Goal: Information Seeking & Learning: Understand process/instructions

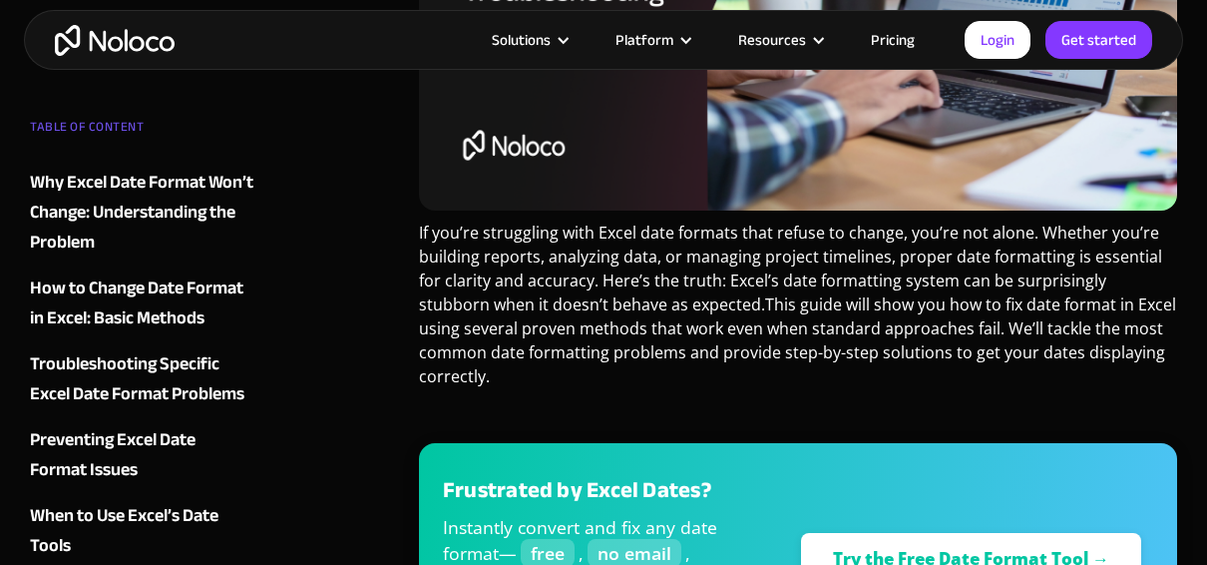
scroll to position [698, 0]
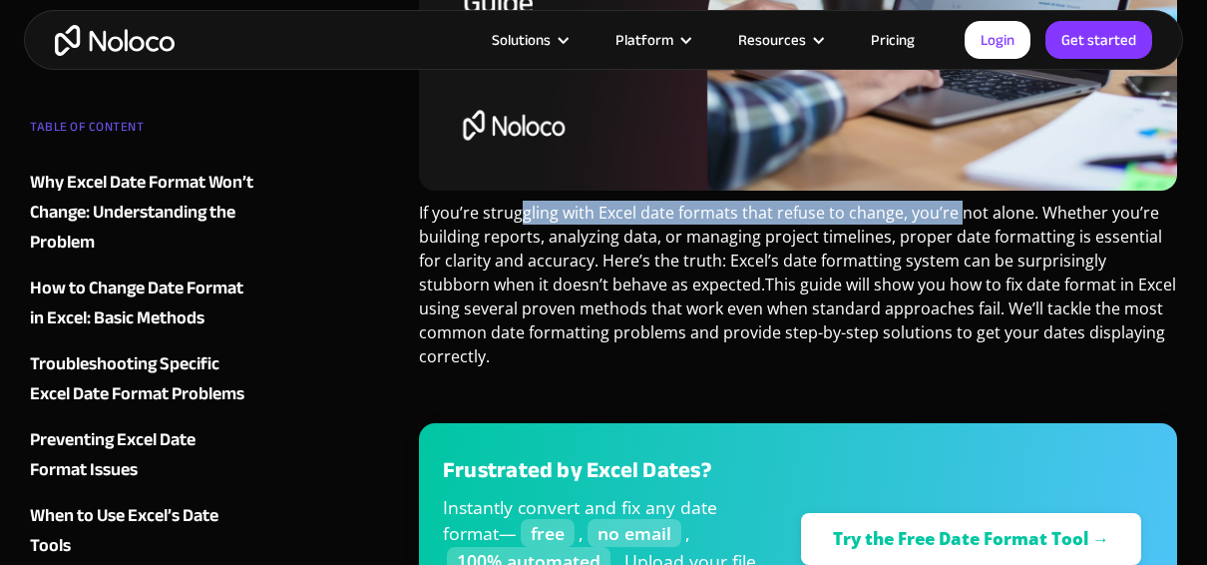
drag, startPoint x: 518, startPoint y: 217, endPoint x: 958, endPoint y: 198, distance: 440.4
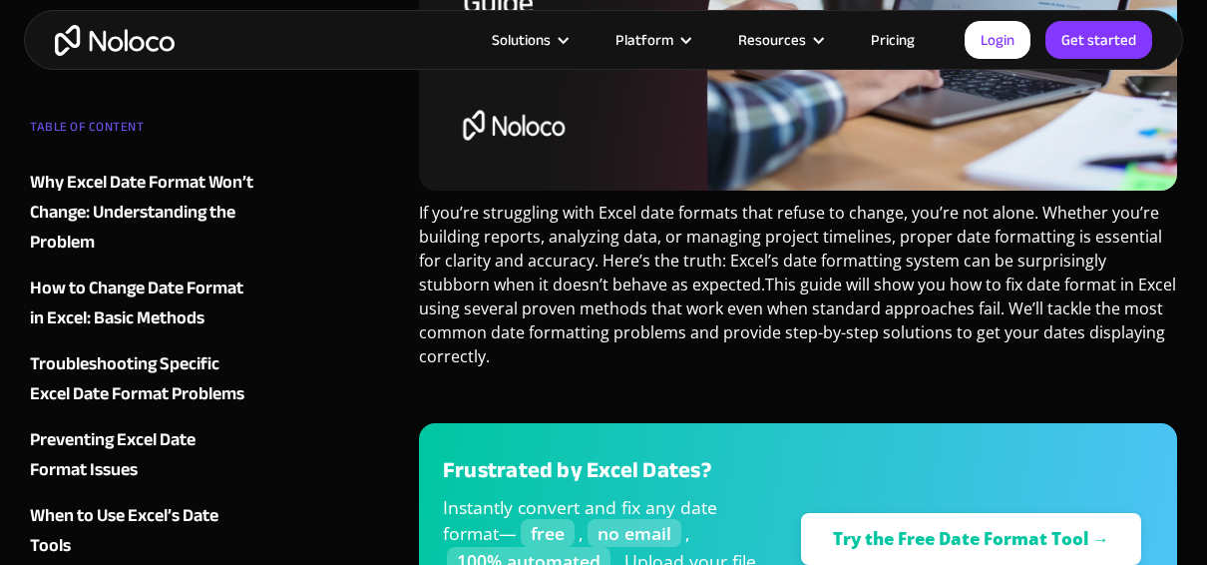
drag, startPoint x: 958, startPoint y: 198, endPoint x: 846, endPoint y: 257, distance: 126.8
click at [846, 257] on p "If you’re struggling with Excel date formats that refuse to change, you’re not …" at bounding box center [798, 292] width 758 height 183
drag, startPoint x: 1063, startPoint y: 212, endPoint x: 1127, endPoint y: 210, distance: 63.9
click at [1127, 210] on p "If you’re struggling with Excel date formats that refuse to change, you’re not …" at bounding box center [798, 292] width 758 height 183
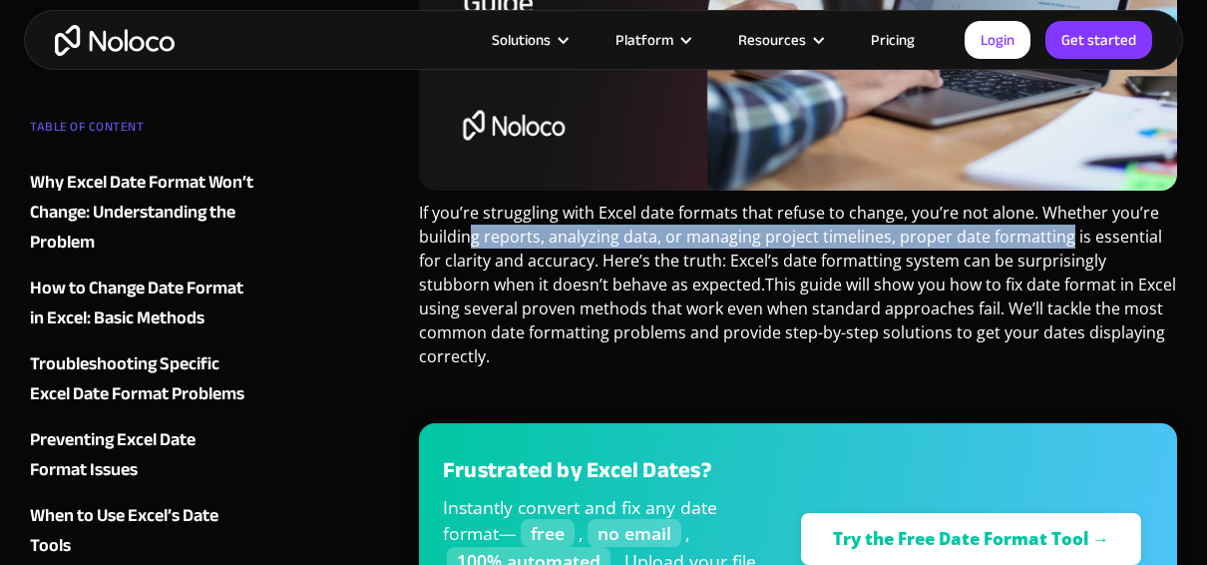
drag, startPoint x: 474, startPoint y: 244, endPoint x: 1061, endPoint y: 241, distance: 586.7
click at [1061, 241] on p "If you’re struggling with Excel date formats that refuse to change, you’re not …" at bounding box center [798, 292] width 758 height 183
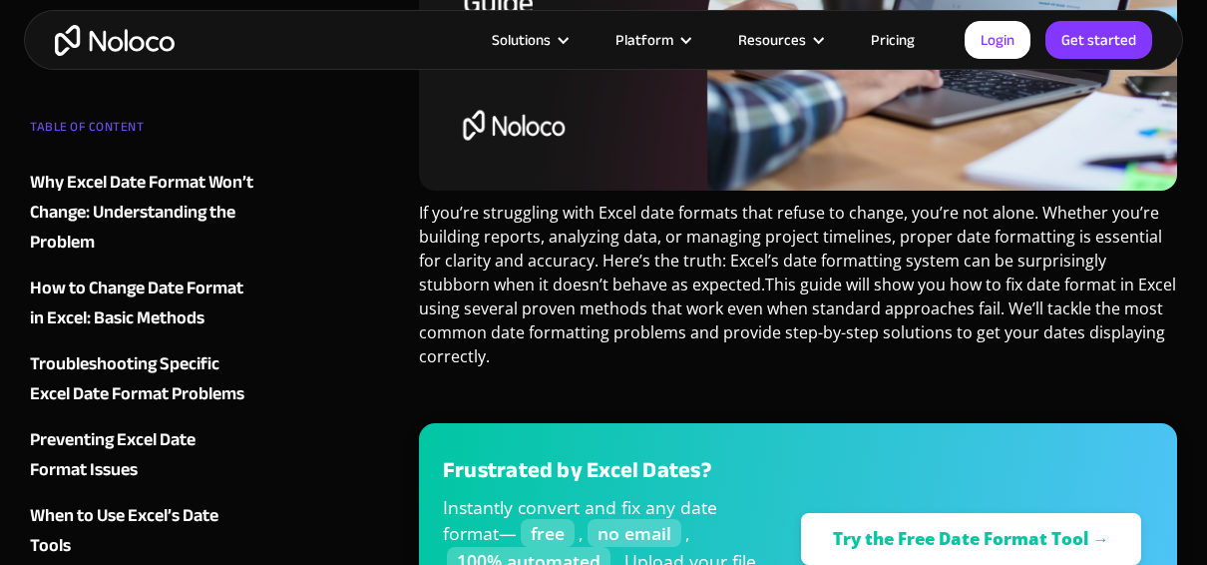
drag, startPoint x: 1061, startPoint y: 241, endPoint x: 898, endPoint y: 276, distance: 166.4
click at [898, 276] on p "If you’re struggling with Excel date formats that refuse to change, you’re not …" at bounding box center [798, 292] width 758 height 183
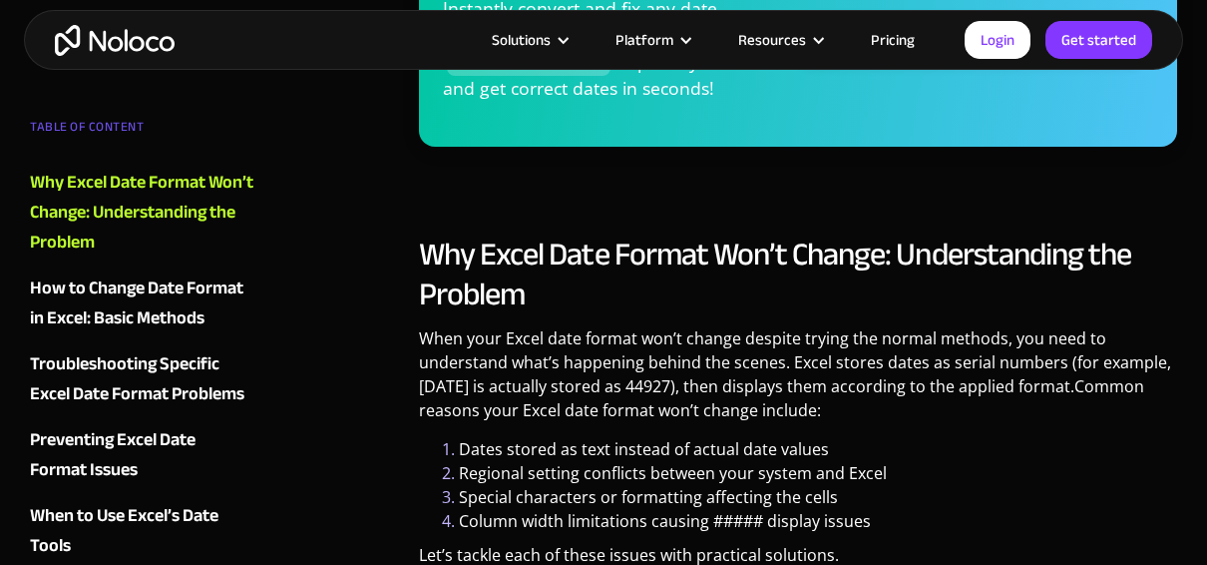
scroll to position [1297, 0]
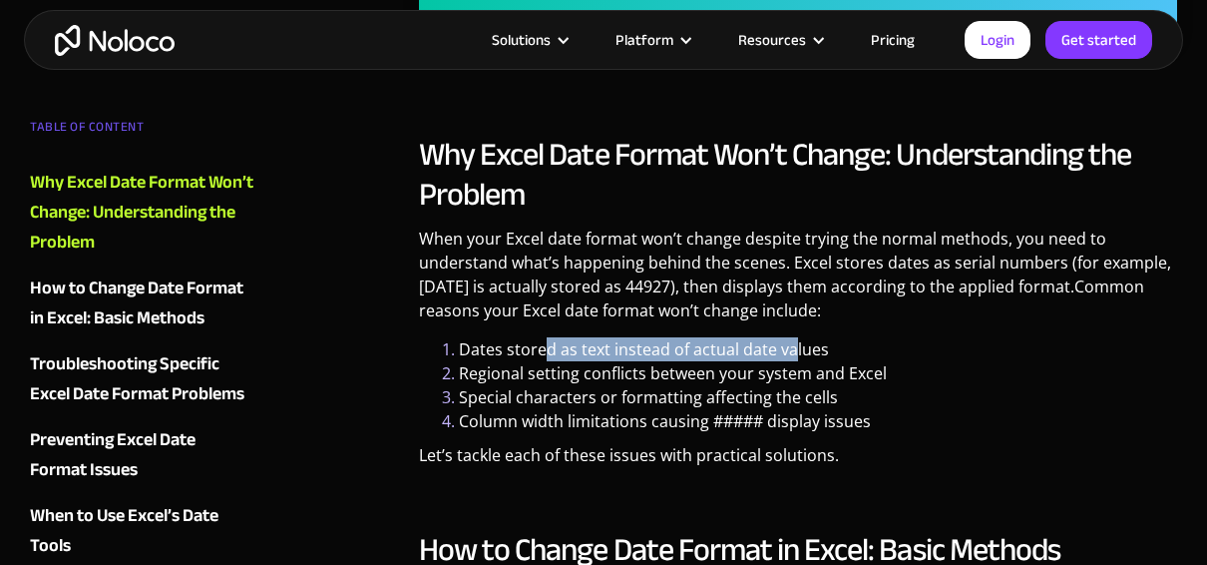
drag, startPoint x: 545, startPoint y: 358, endPoint x: 795, endPoint y: 355, distance: 250.5
click at [795, 355] on li "Dates stored as text instead of actual date values" at bounding box center [818, 349] width 718 height 24
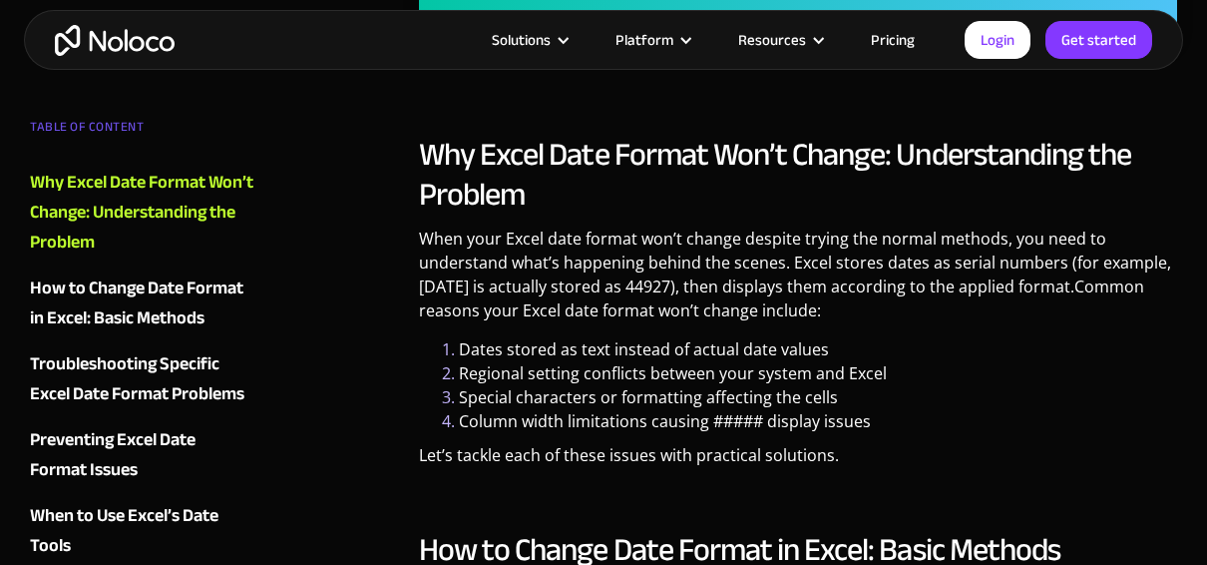
drag, startPoint x: 795, startPoint y: 355, endPoint x: 761, endPoint y: 371, distance: 37.5
click at [761, 371] on li "Regional setting conflicts between your system and Excel" at bounding box center [818, 373] width 718 height 24
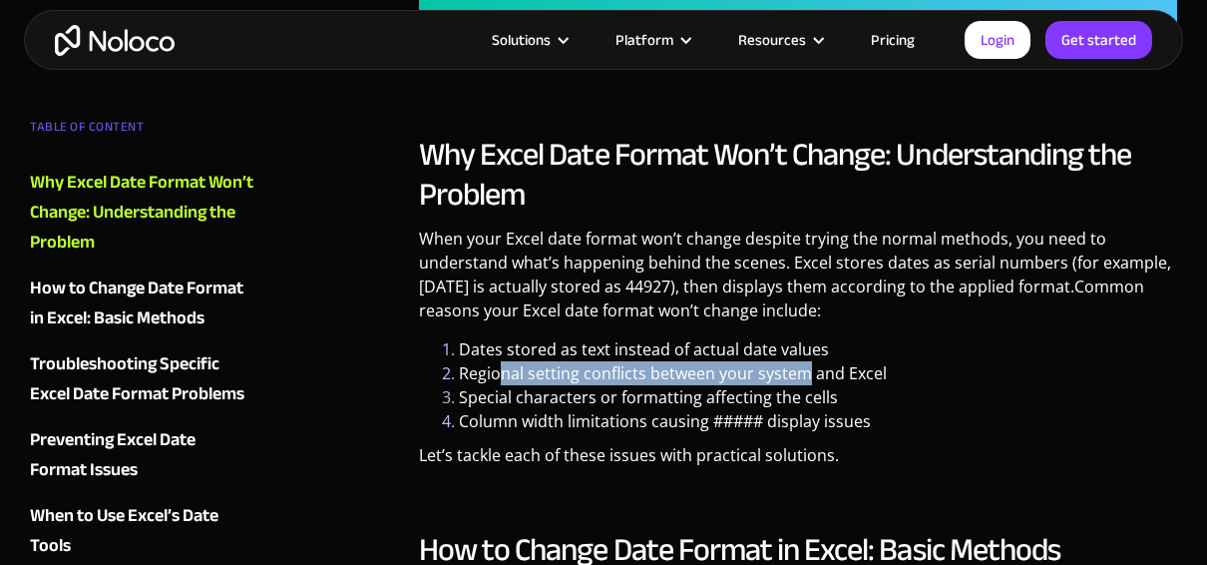
drag, startPoint x: 504, startPoint y: 374, endPoint x: 808, endPoint y: 374, distance: 304.3
click at [808, 374] on li "Regional setting conflicts between your system and Excel" at bounding box center [818, 373] width 718 height 24
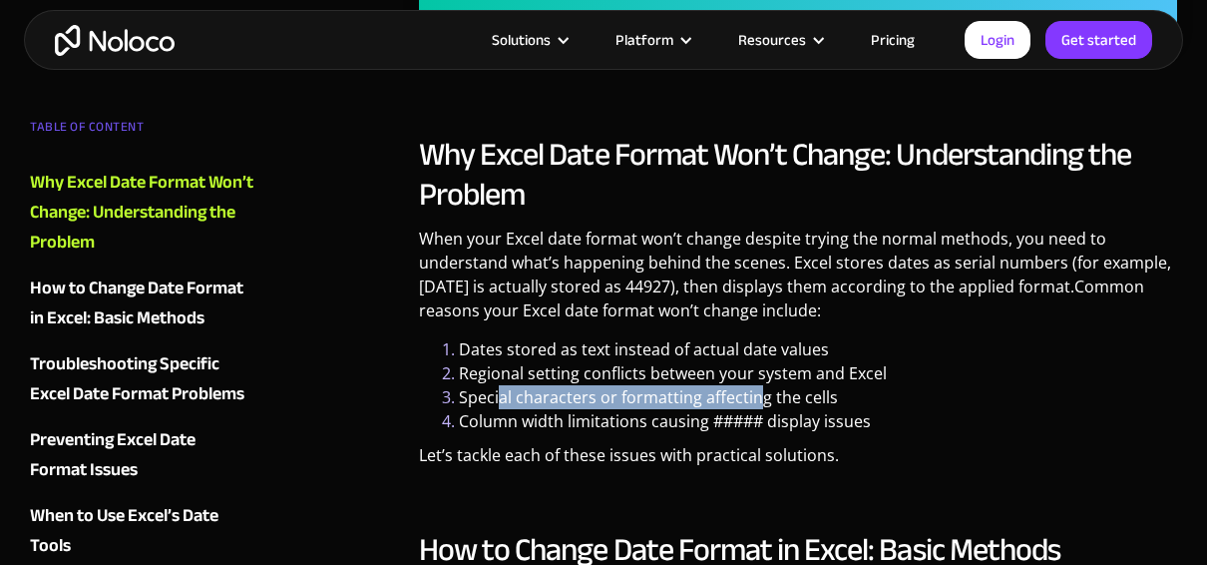
drag, startPoint x: 497, startPoint y: 403, endPoint x: 755, endPoint y: 399, distance: 258.5
click at [755, 399] on li "Special characters or formatting affecting the cells" at bounding box center [818, 397] width 718 height 24
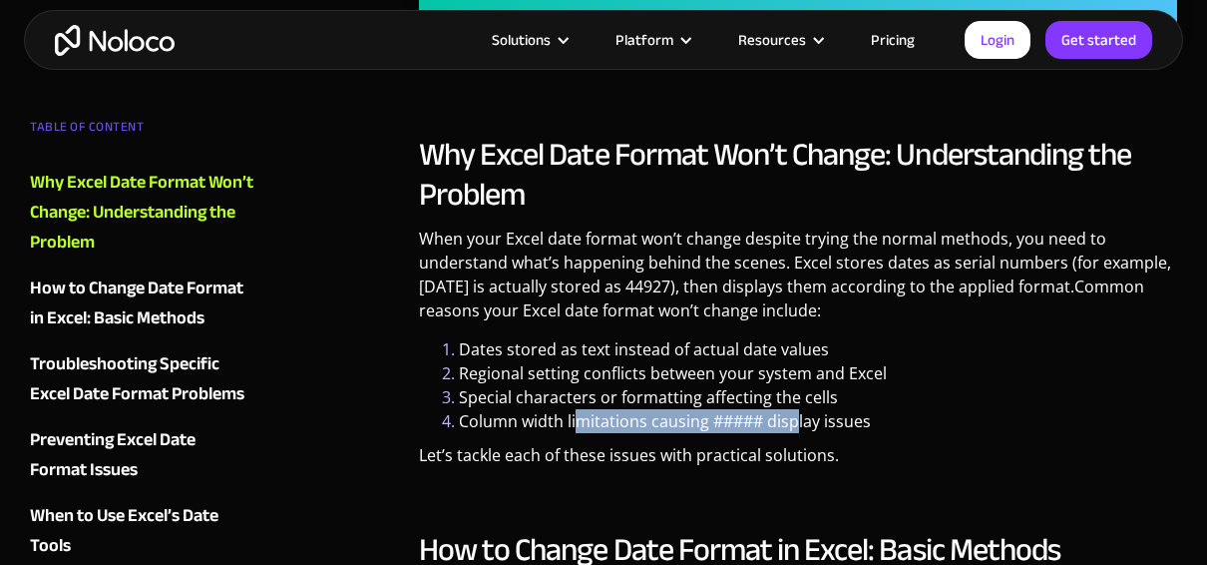
drag, startPoint x: 755, startPoint y: 399, endPoint x: 796, endPoint y: 430, distance: 51.3
click at [796, 430] on li "Column width limitations causing ##### display issues" at bounding box center [818, 421] width 718 height 24
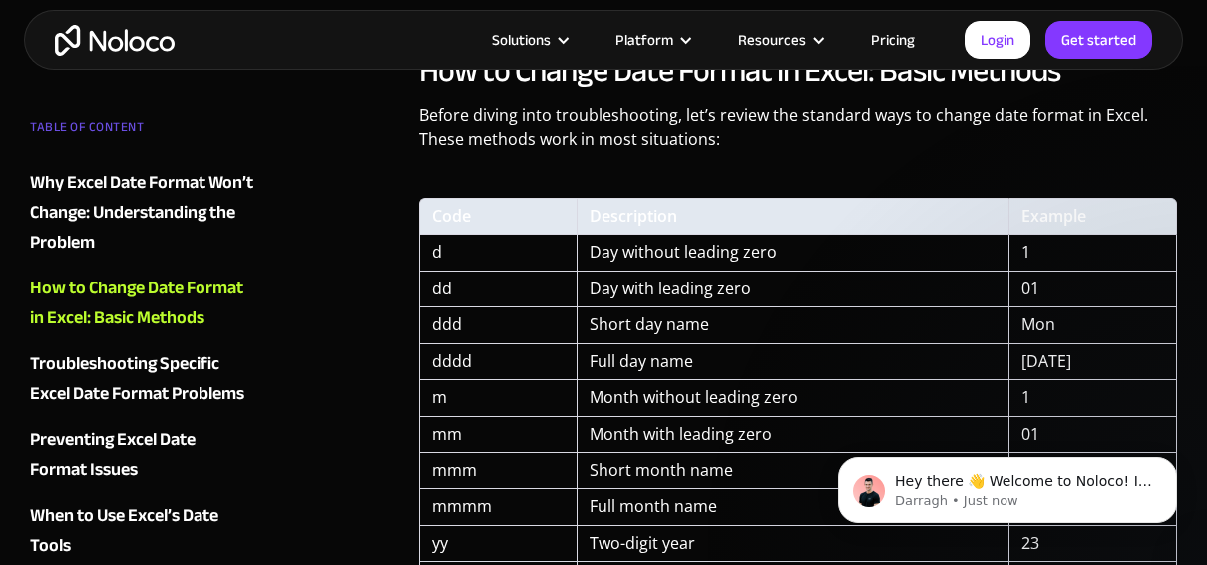
scroll to position [1796, 0]
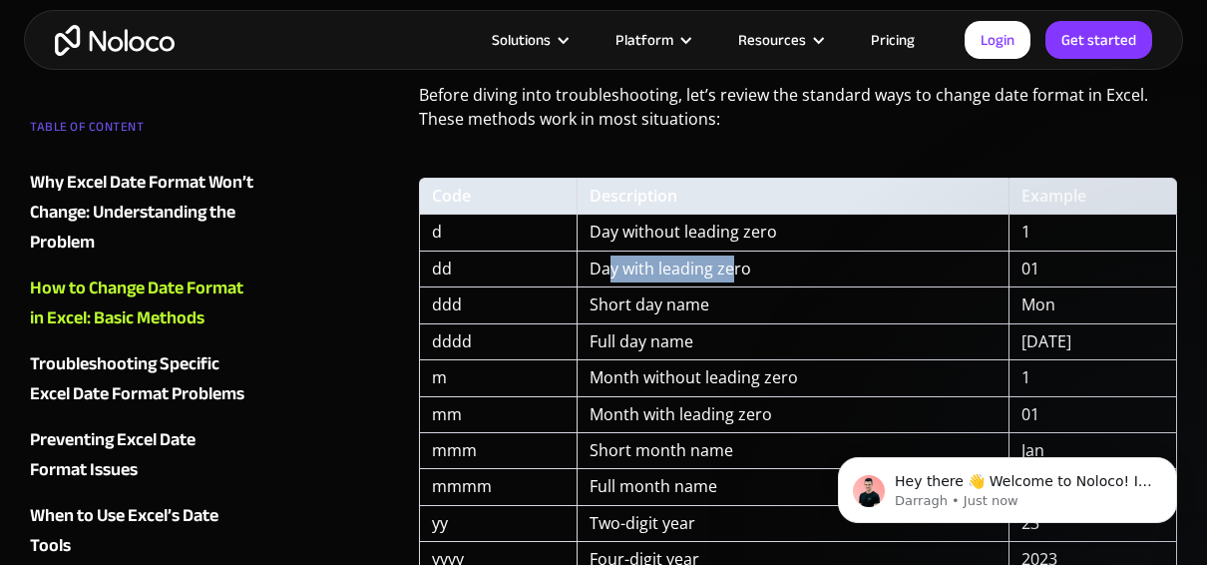
drag, startPoint x: 612, startPoint y: 275, endPoint x: 731, endPoint y: 269, distance: 119.9
click at [731, 269] on td "Day with leading zero" at bounding box center [793, 269] width 433 height 36
drag, startPoint x: 731, startPoint y: 269, endPoint x: 691, endPoint y: 329, distance: 72.0
click at [691, 329] on td "Full day name" at bounding box center [793, 342] width 433 height 36
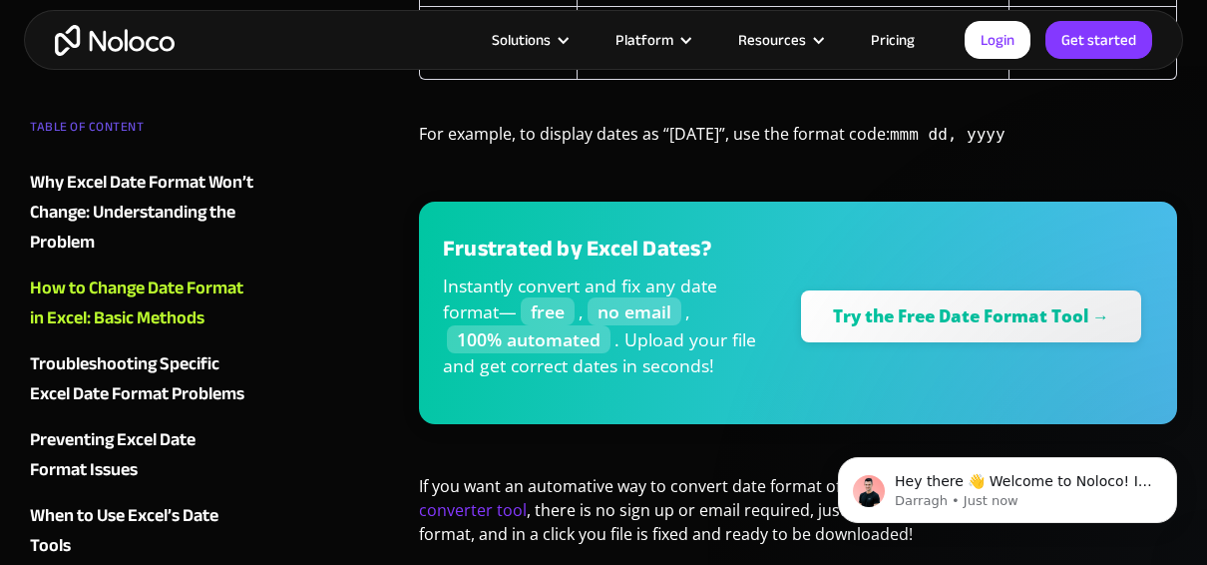
scroll to position [2495, 0]
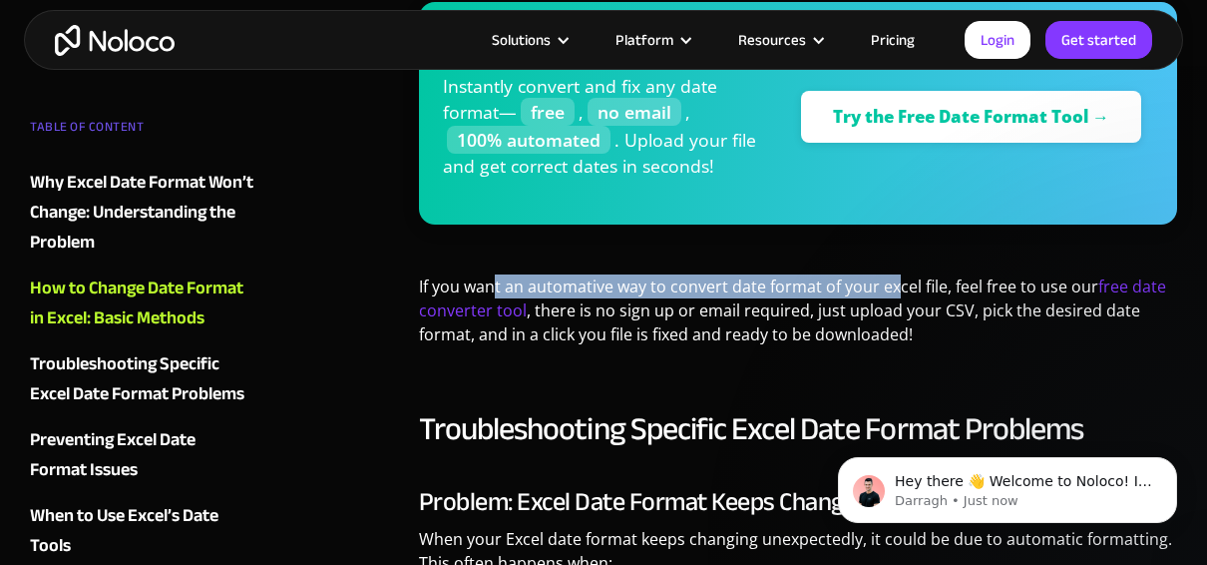
drag, startPoint x: 492, startPoint y: 279, endPoint x: 897, endPoint y: 279, distance: 405.1
click at [897, 279] on p "If you want an automative way to convert date format of your excel file, feel f…" at bounding box center [798, 317] width 758 height 87
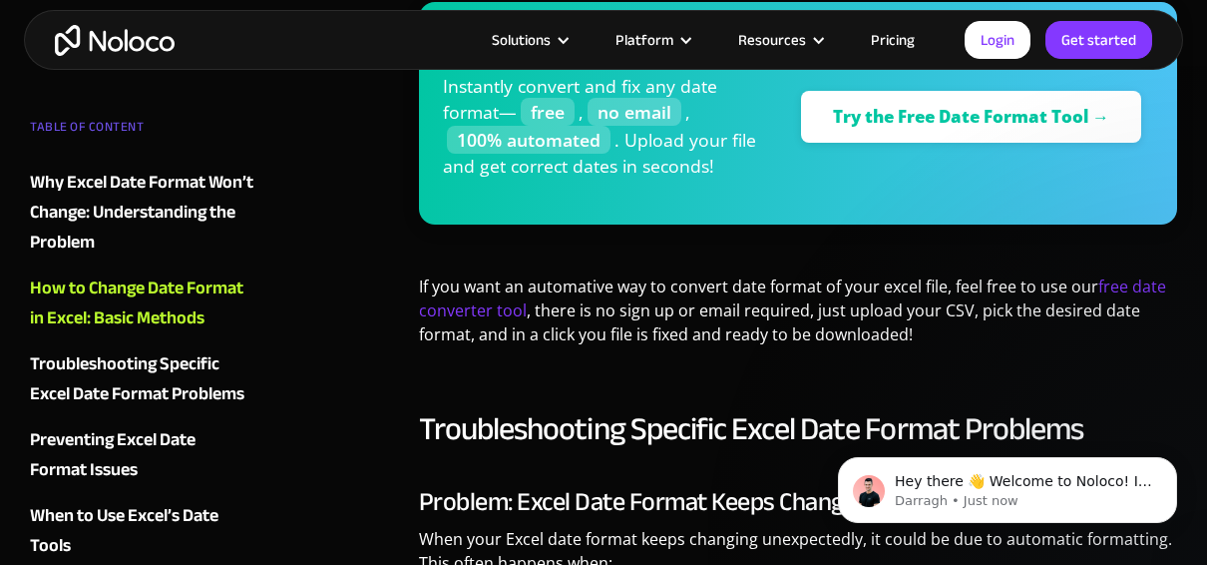
drag, startPoint x: 897, startPoint y: 279, endPoint x: 806, endPoint y: 333, distance: 105.6
click at [806, 333] on p "If you want an automative way to convert date format of your excel file, feel f…" at bounding box center [798, 317] width 758 height 87
drag, startPoint x: 781, startPoint y: 293, endPoint x: 923, endPoint y: 286, distance: 141.9
click at [923, 286] on p "If you want an automative way to convert date format of your excel file, feel f…" at bounding box center [798, 317] width 758 height 87
drag, startPoint x: 923, startPoint y: 286, endPoint x: 865, endPoint y: 320, distance: 67.1
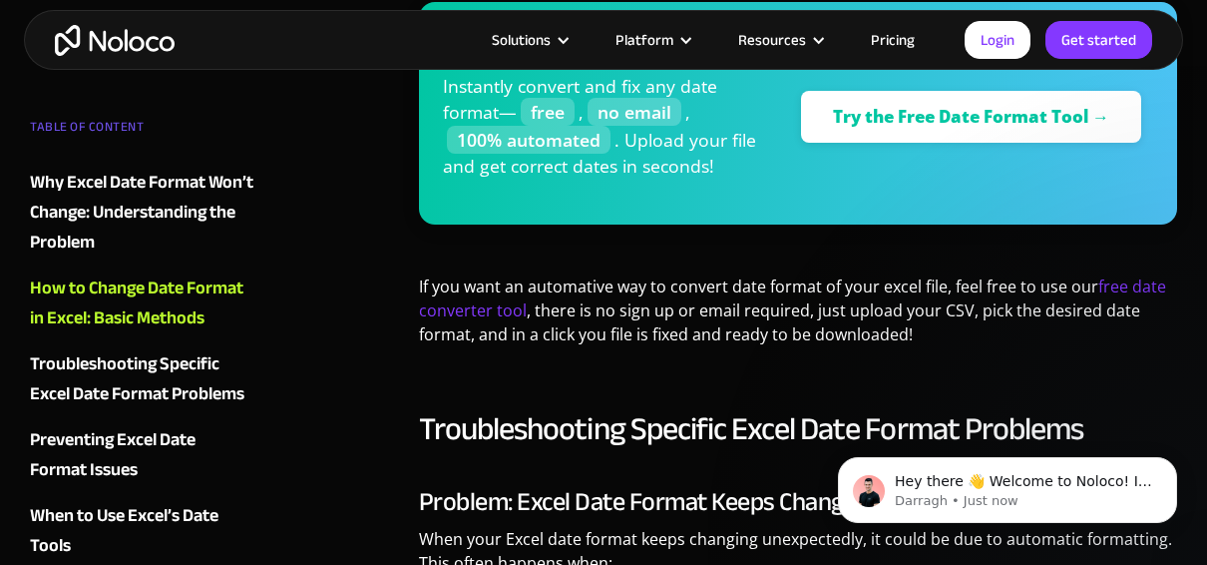
click at [865, 320] on p "If you want an automative way to convert date format of your excel file, feel f…" at bounding box center [798, 317] width 758 height 87
drag, startPoint x: 1003, startPoint y: 287, endPoint x: 1127, endPoint y: 287, distance: 123.7
click at [1127, 287] on p "If you want an automative way to convert date format of your excel file, feel f…" at bounding box center [798, 317] width 758 height 87
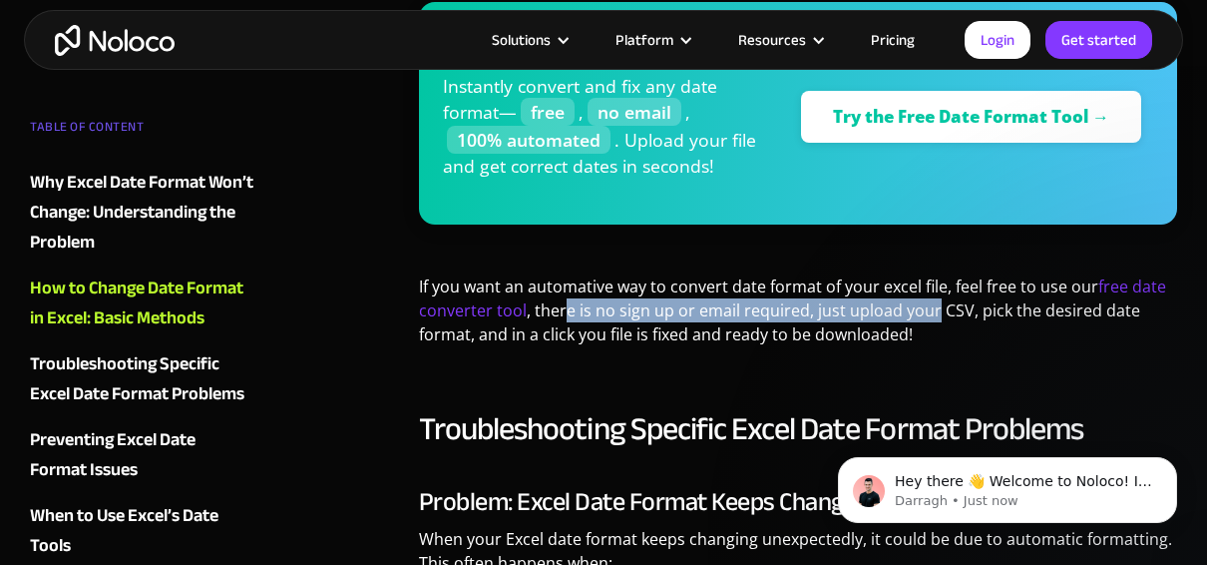
drag, startPoint x: 564, startPoint y: 307, endPoint x: 933, endPoint y: 307, distance: 369.2
click at [933, 307] on p "If you want an automative way to convert date format of your excel file, feel f…" at bounding box center [798, 317] width 758 height 87
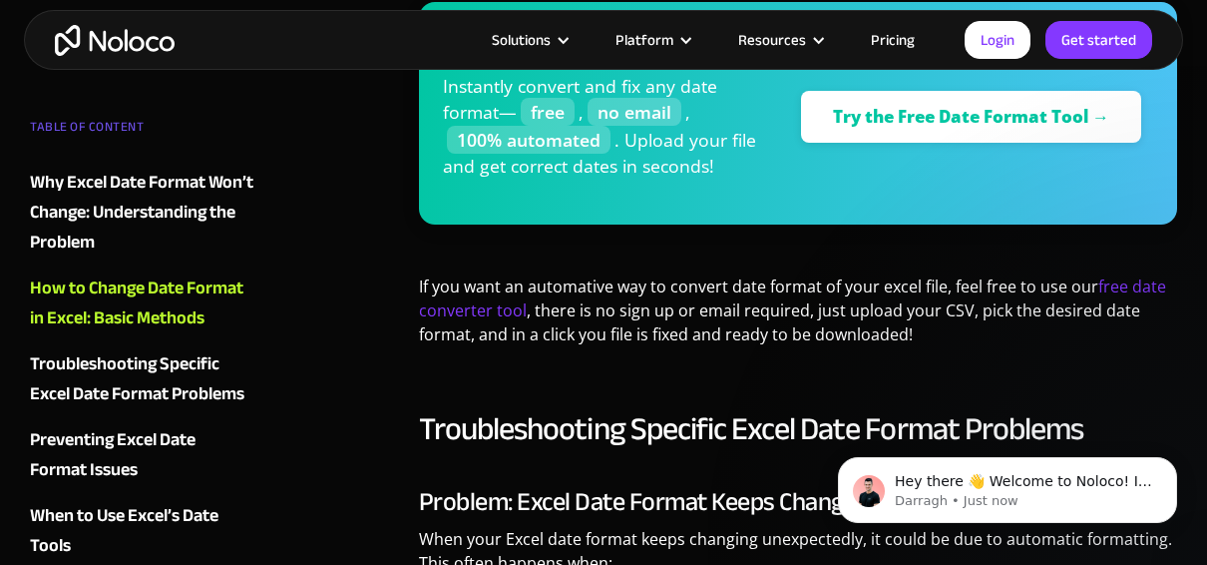
drag, startPoint x: 933, startPoint y: 307, endPoint x: 841, endPoint y: 328, distance: 94.2
click at [841, 328] on p "If you want an automative way to convert date format of your excel file, feel f…" at bounding box center [798, 317] width 758 height 87
drag, startPoint x: 823, startPoint y: 307, endPoint x: 1026, endPoint y: 307, distance: 202.6
click at [1026, 307] on p "If you want an automative way to convert date format of your excel file, feel f…" at bounding box center [798, 317] width 758 height 87
drag, startPoint x: 1026, startPoint y: 307, endPoint x: 967, endPoint y: 331, distance: 63.6
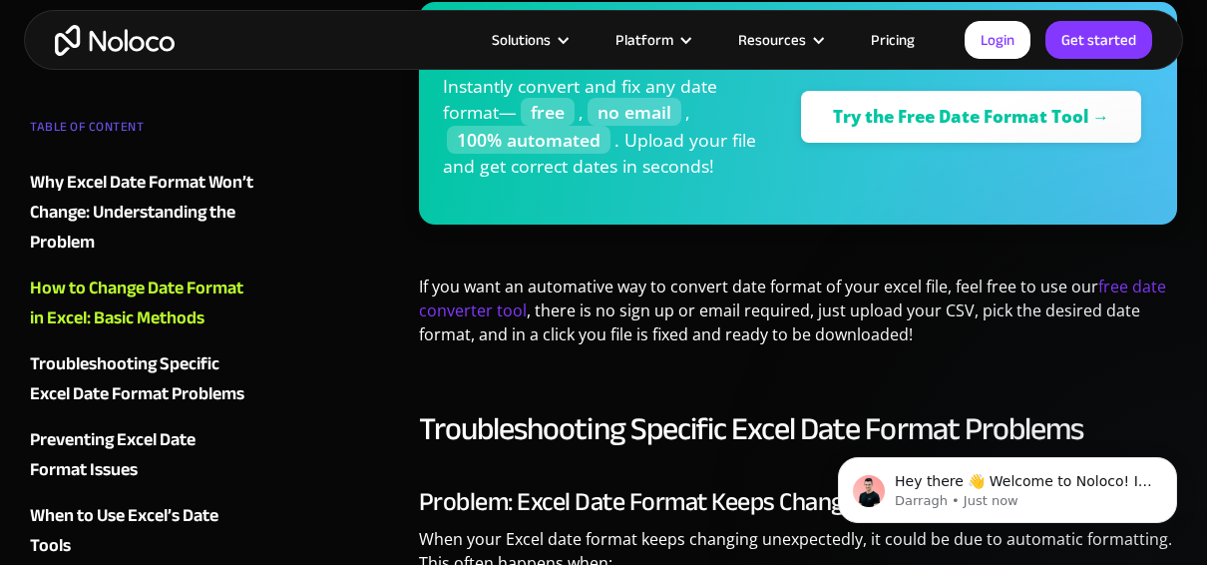
click at [967, 331] on p "If you want an automative way to convert date format of your excel file, feel f…" at bounding box center [798, 317] width 758 height 87
drag, startPoint x: 1009, startPoint y: 317, endPoint x: 1085, endPoint y: 317, distance: 75.8
click at [1085, 317] on p "If you want an automative way to convert date format of your excel file, feel f…" at bounding box center [798, 317] width 758 height 87
drag, startPoint x: 655, startPoint y: 335, endPoint x: 839, endPoint y: 335, distance: 184.6
click at [839, 335] on p "If you want an automative way to convert date format of your excel file, feel f…" at bounding box center [798, 317] width 758 height 87
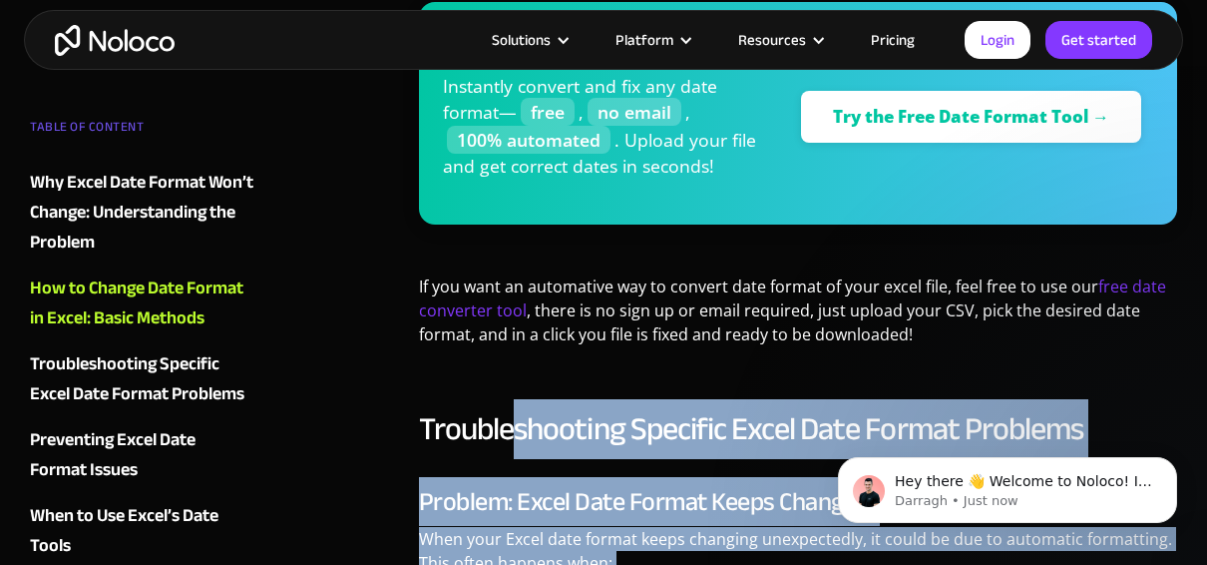
drag, startPoint x: 1316, startPoint y: 838, endPoint x: 936, endPoint y: 434, distance: 554.8
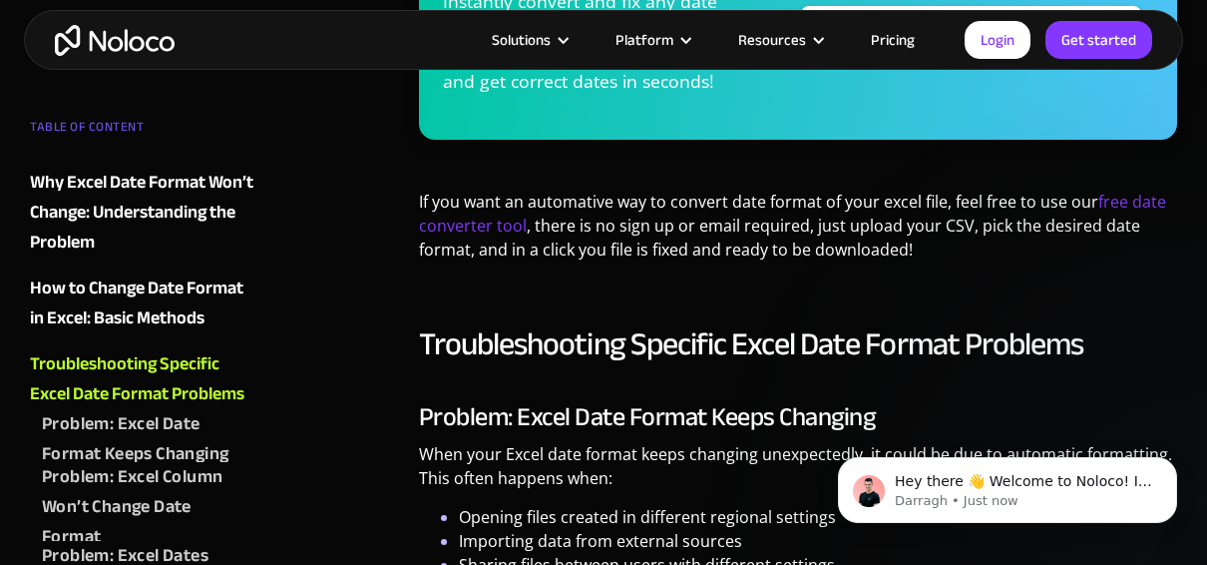
scroll to position [2694, 0]
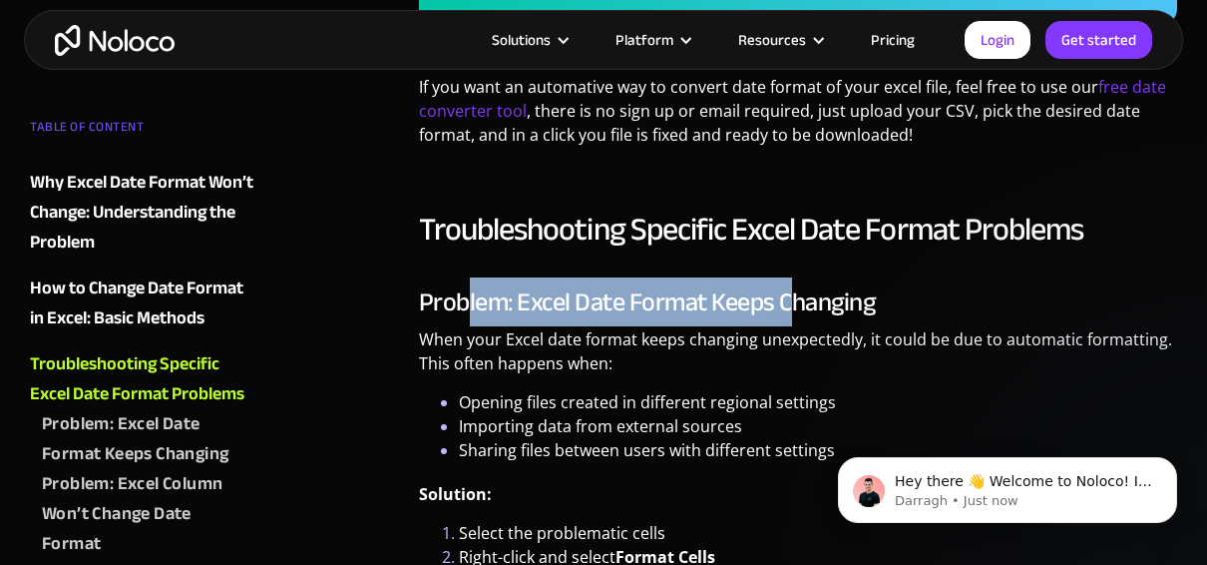
drag, startPoint x: 464, startPoint y: 306, endPoint x: 796, endPoint y: 306, distance: 332.3
click at [796, 306] on h3 "Problem: Excel Date Format Keeps Changing" at bounding box center [798, 302] width 758 height 30
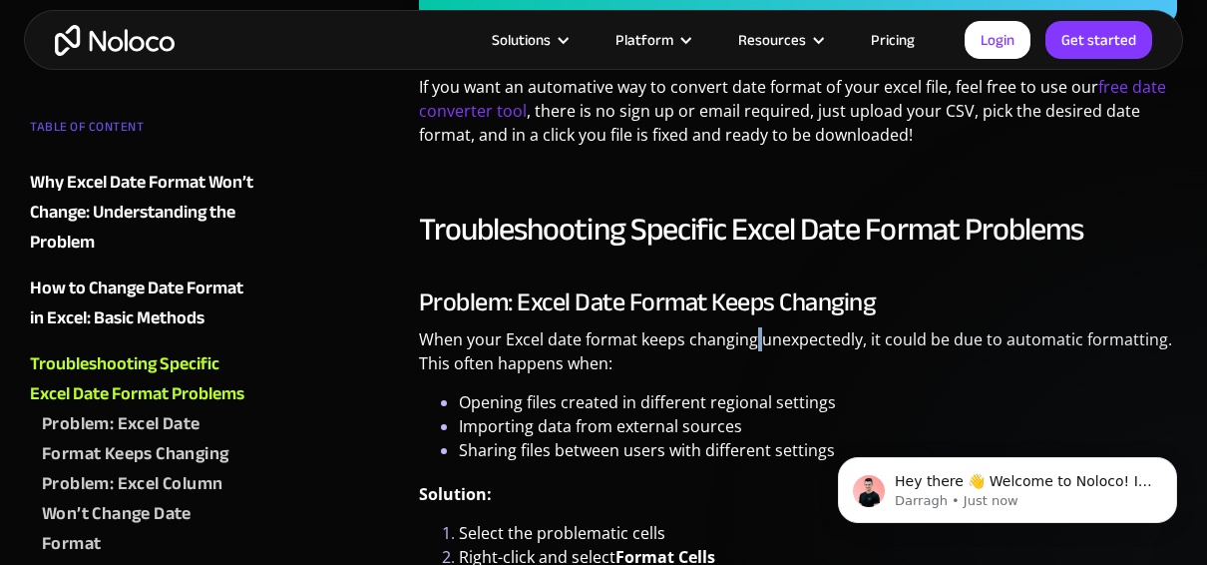
drag, startPoint x: 796, startPoint y: 306, endPoint x: 757, endPoint y: 335, distance: 48.5
click at [757, 335] on p "When your Excel date format keeps changing unexpectedly, it could be due to aut…" at bounding box center [798, 358] width 758 height 63
drag, startPoint x: 497, startPoint y: 341, endPoint x: 789, endPoint y: 351, distance: 292.5
click at [816, 347] on p "When your Excel date format keeps changing unexpectedly, it could be due to aut…" at bounding box center [798, 358] width 758 height 63
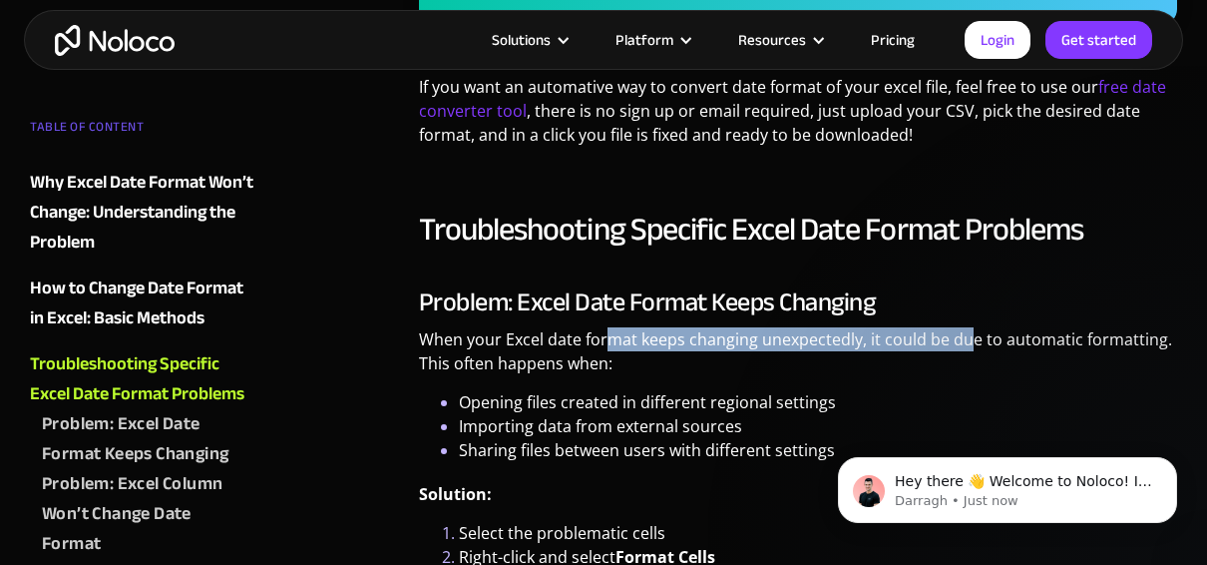
drag, startPoint x: 614, startPoint y: 331, endPoint x: 971, endPoint y: 331, distance: 357.2
click at [971, 331] on p "When your Excel date format keeps changing unexpectedly, it could be due to aut…" at bounding box center [798, 358] width 758 height 63
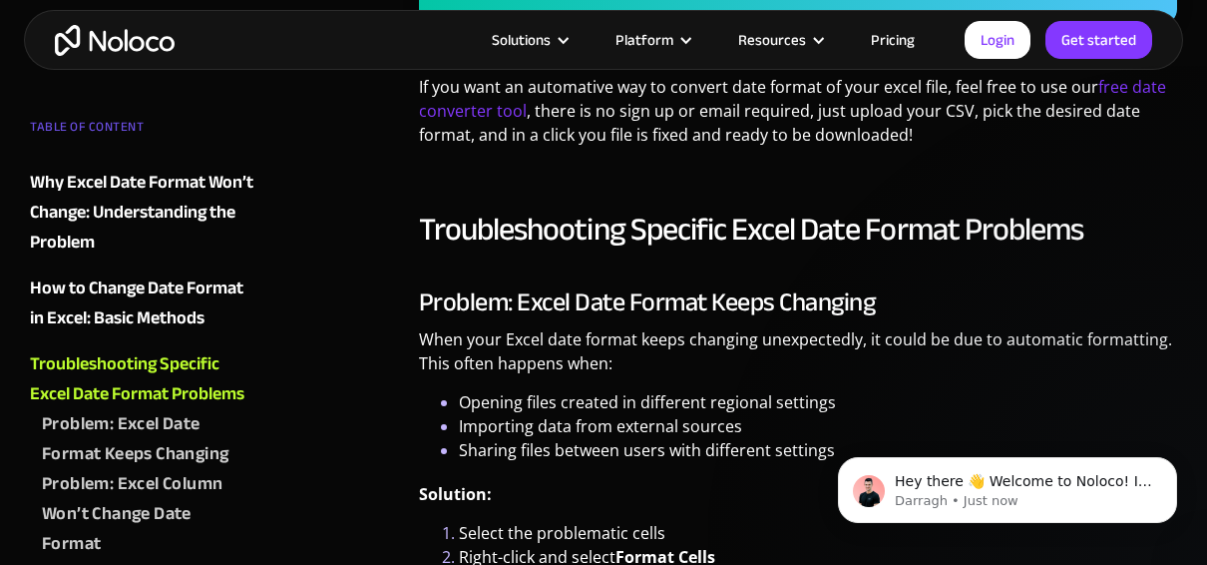
drag, startPoint x: 971, startPoint y: 331, endPoint x: 853, endPoint y: 381, distance: 127.9
click at [853, 381] on p "When your Excel date format keeps changing unexpectedly, it could be due to aut…" at bounding box center [798, 358] width 758 height 63
drag, startPoint x: 882, startPoint y: 349, endPoint x: 1081, endPoint y: 349, distance: 198.6
click at [1081, 349] on p "When your Excel date format keeps changing unexpectedly, it could be due to aut…" at bounding box center [798, 358] width 758 height 63
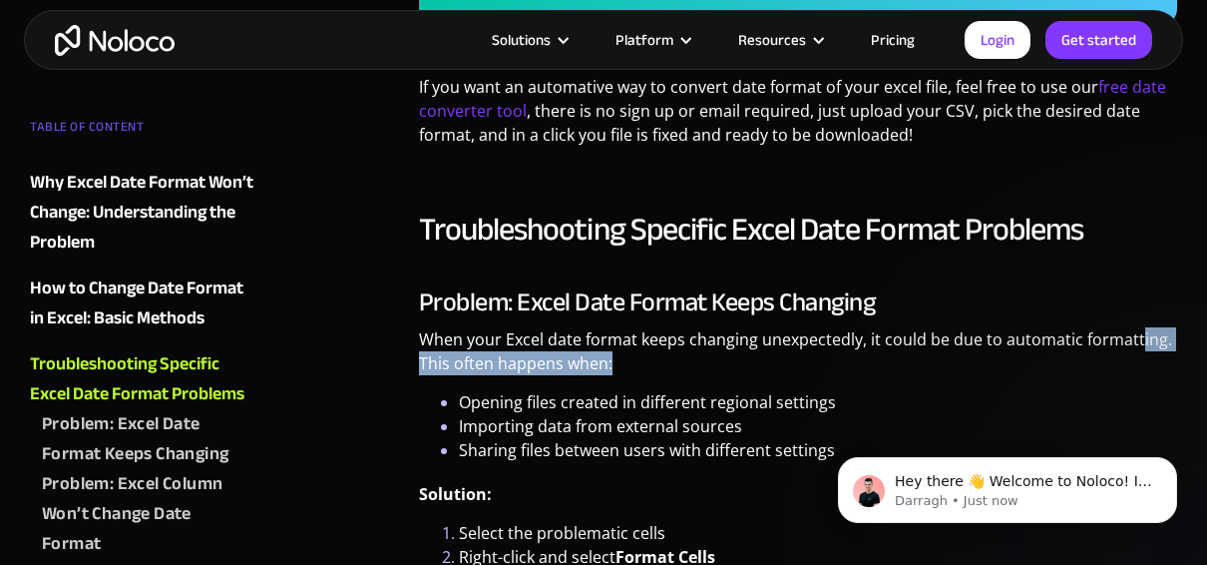
drag, startPoint x: 993, startPoint y: 349, endPoint x: 1134, endPoint y: 342, distance: 140.9
click at [1134, 342] on p "When your Excel date format keeps changing unexpectedly, it could be due to aut…" at bounding box center [798, 358] width 758 height 63
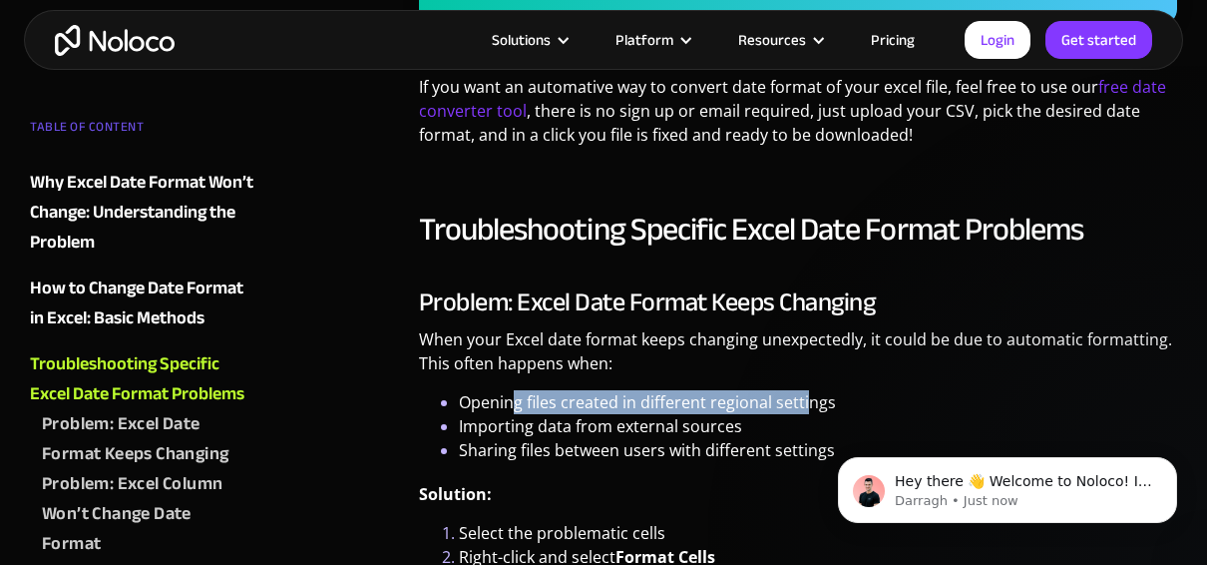
drag, startPoint x: 512, startPoint y: 396, endPoint x: 809, endPoint y: 396, distance: 297.3
click at [809, 396] on li "Opening files created in different regional settings" at bounding box center [818, 402] width 718 height 24
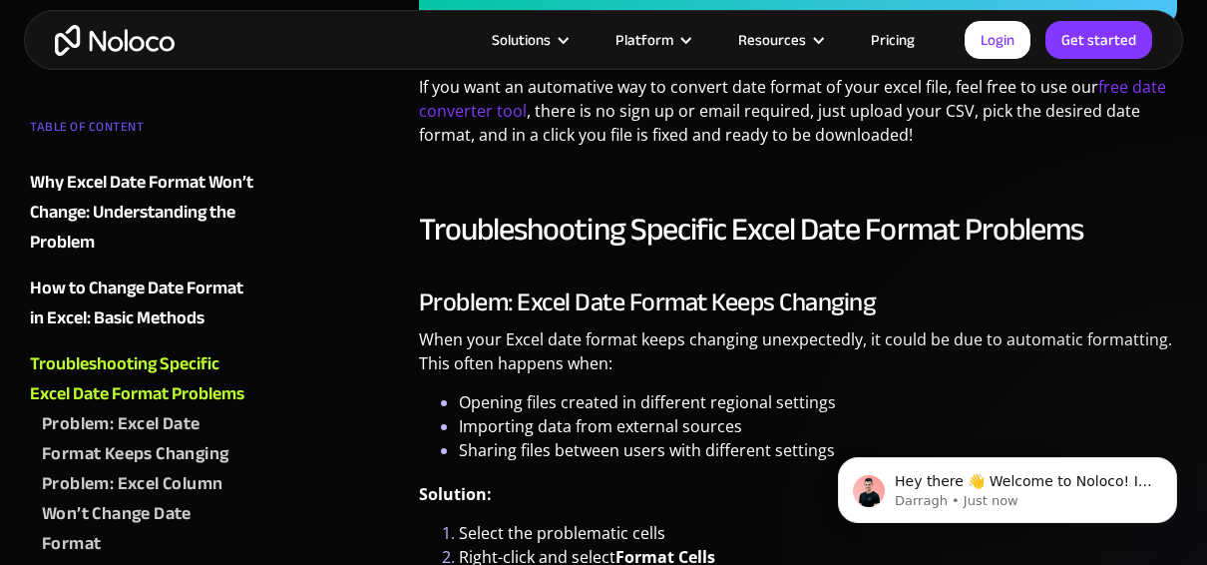
drag, startPoint x: 809, startPoint y: 396, endPoint x: 670, endPoint y: 431, distance: 144.0
click at [670, 431] on li "Importing data from external sources" at bounding box center [818, 426] width 718 height 24
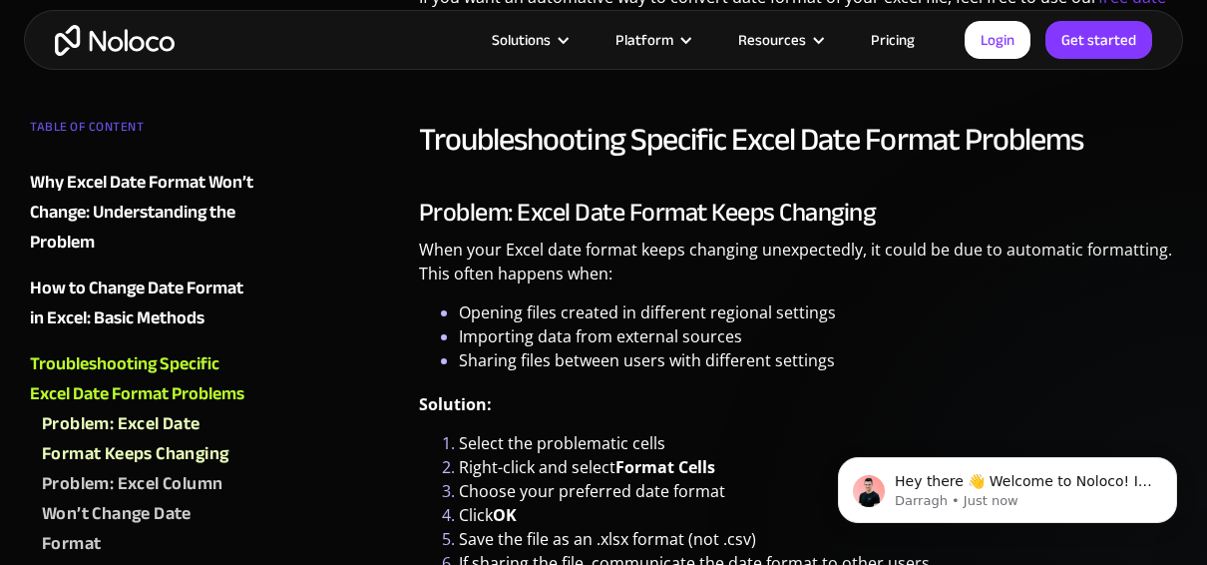
scroll to position [2894, 0]
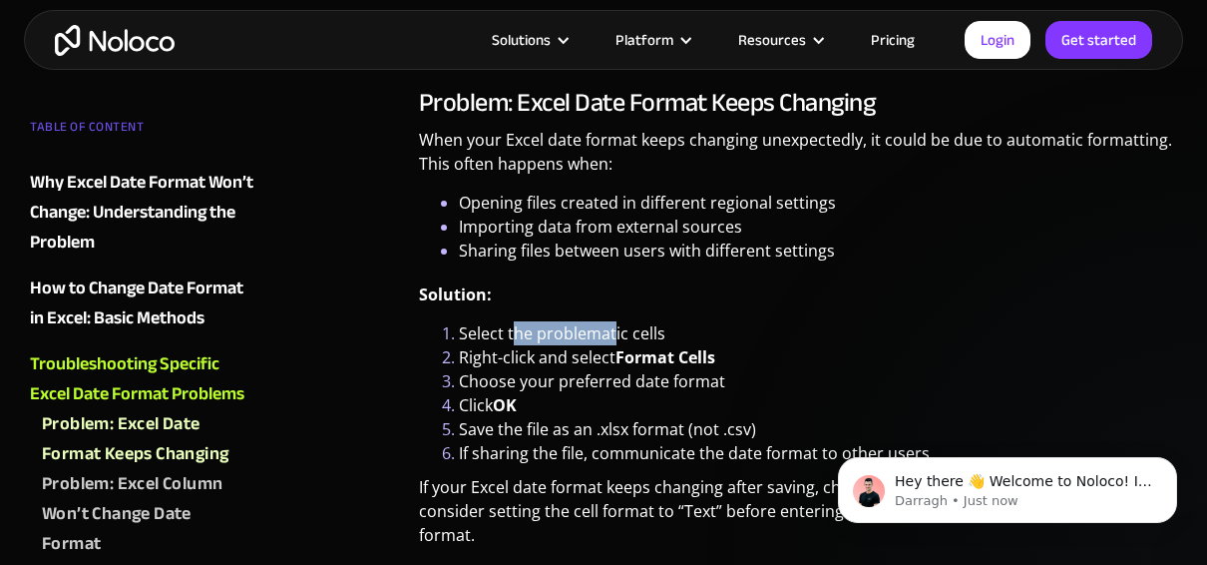
drag, startPoint x: 516, startPoint y: 334, endPoint x: 616, endPoint y: 333, distance: 99.8
click at [616, 333] on li "Select the problematic cells" at bounding box center [818, 333] width 718 height 24
drag, startPoint x: 616, startPoint y: 333, endPoint x: 587, endPoint y: 368, distance: 45.4
click at [587, 369] on li "Choose your preferred date format" at bounding box center [818, 381] width 718 height 24
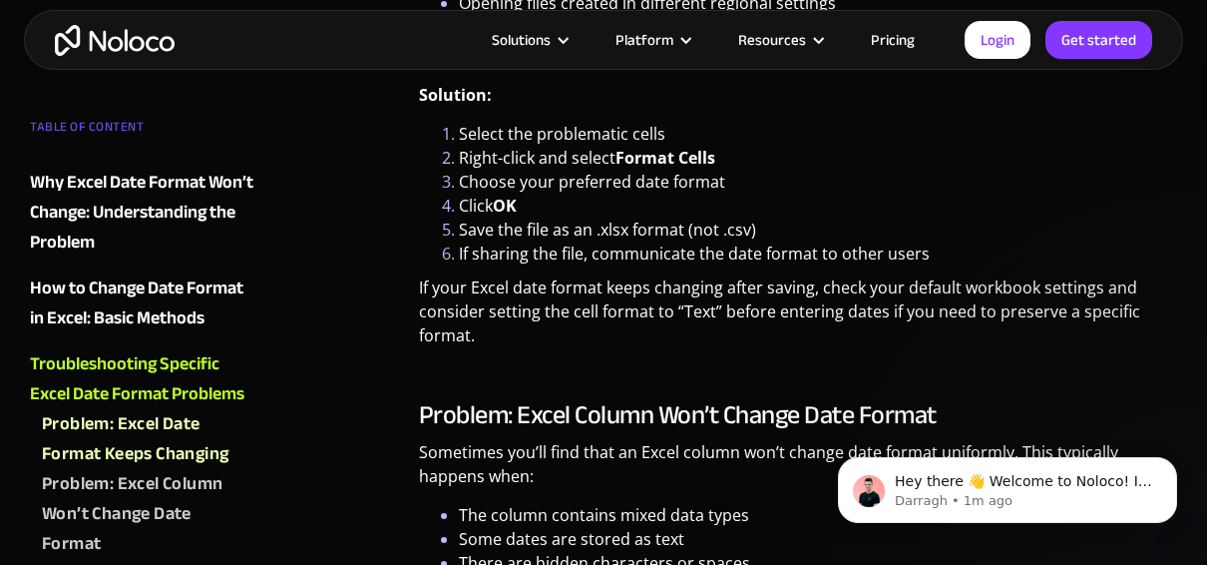
scroll to position [3193, 0]
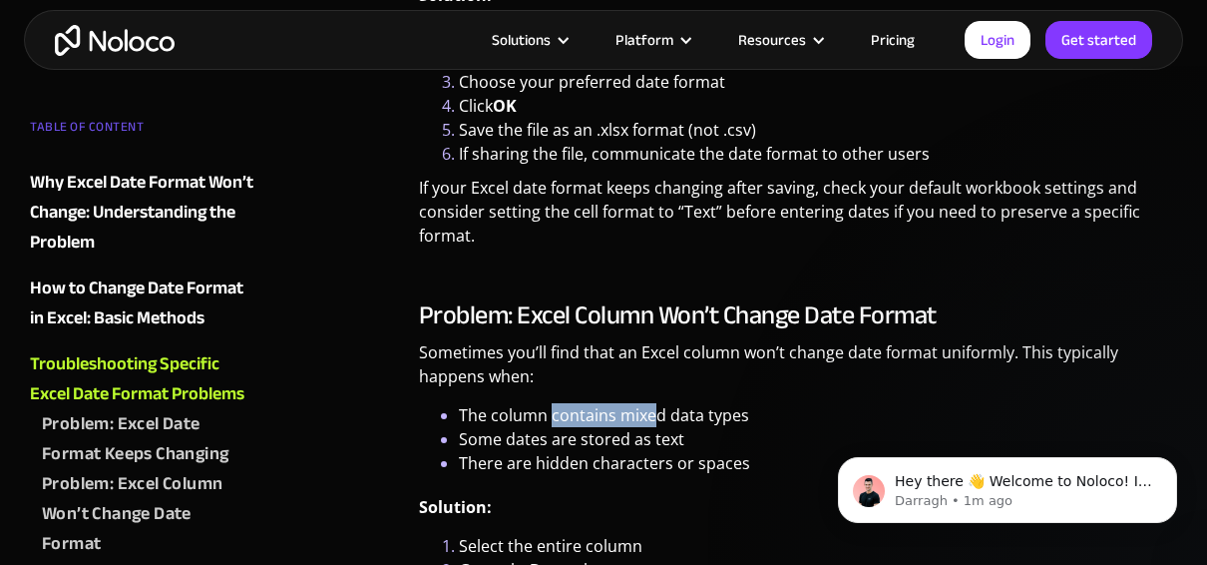
drag, startPoint x: 553, startPoint y: 417, endPoint x: 658, endPoint y: 415, distance: 104.8
click at [658, 415] on li "The column contains mixed data types" at bounding box center [818, 415] width 718 height 24
drag, startPoint x: 658, startPoint y: 415, endPoint x: 657, endPoint y: 435, distance: 20.0
click at [657, 435] on li "Some dates are stored as text" at bounding box center [818, 439] width 718 height 24
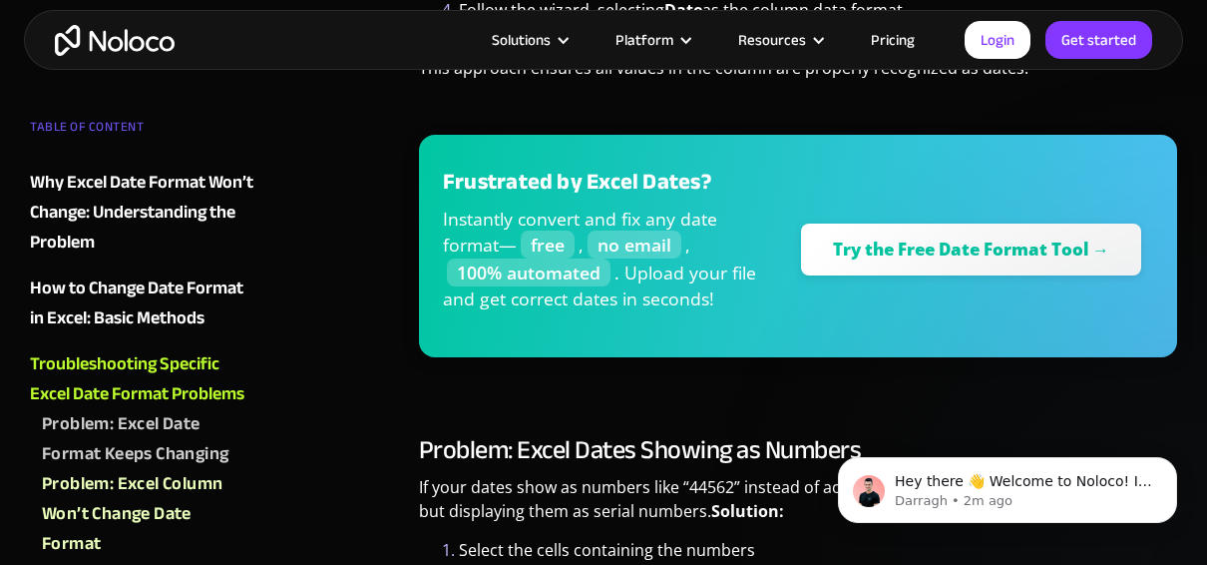
scroll to position [3891, 0]
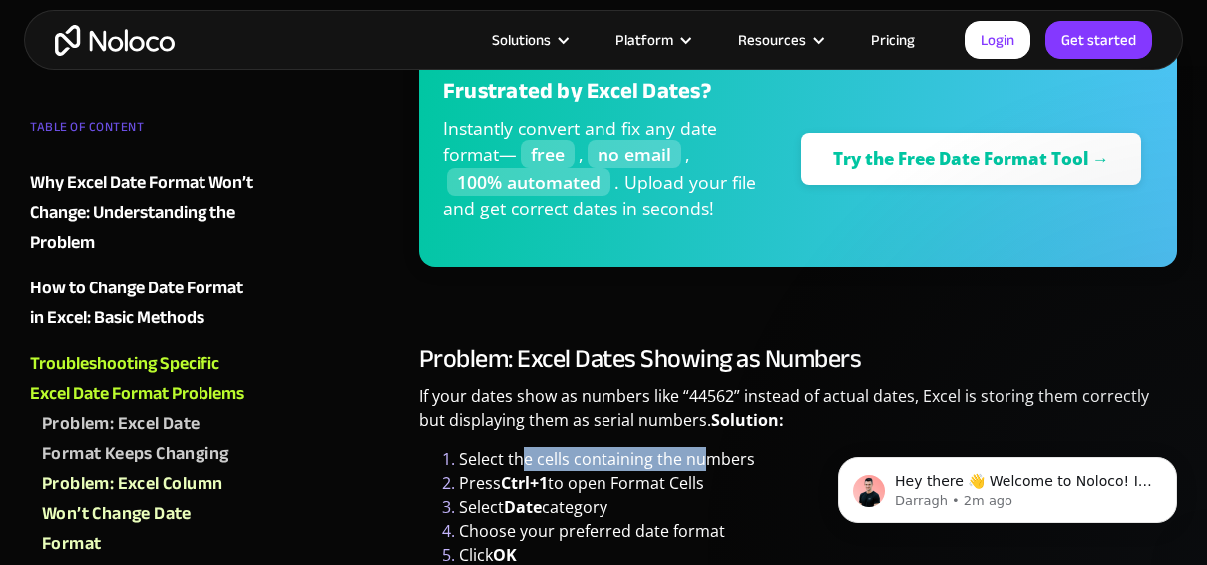
drag, startPoint x: 521, startPoint y: 455, endPoint x: 707, endPoint y: 454, distance: 186.6
click at [707, 454] on li "Select the cells containing the numbers" at bounding box center [818, 459] width 718 height 24
drag, startPoint x: 534, startPoint y: 481, endPoint x: 682, endPoint y: 488, distance: 147.8
click at [682, 488] on li "Press Ctrl+1 to open Format Cells" at bounding box center [818, 483] width 718 height 24
drag, startPoint x: 682, startPoint y: 488, endPoint x: 606, endPoint y: 509, distance: 78.7
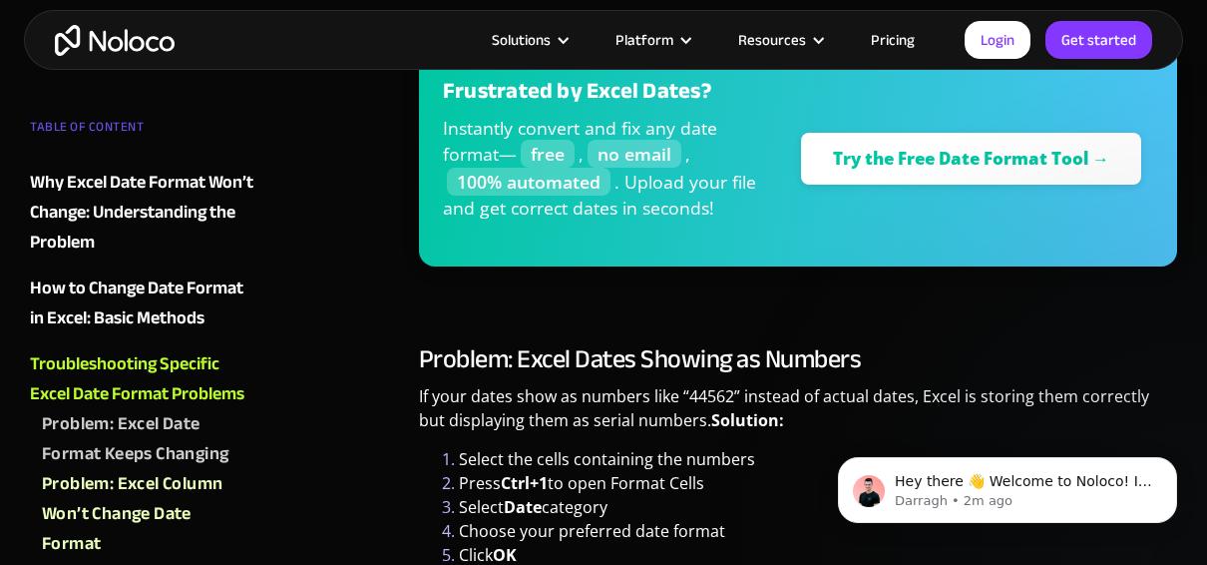
click at [606, 509] on li "Select Date category" at bounding box center [818, 507] width 718 height 24
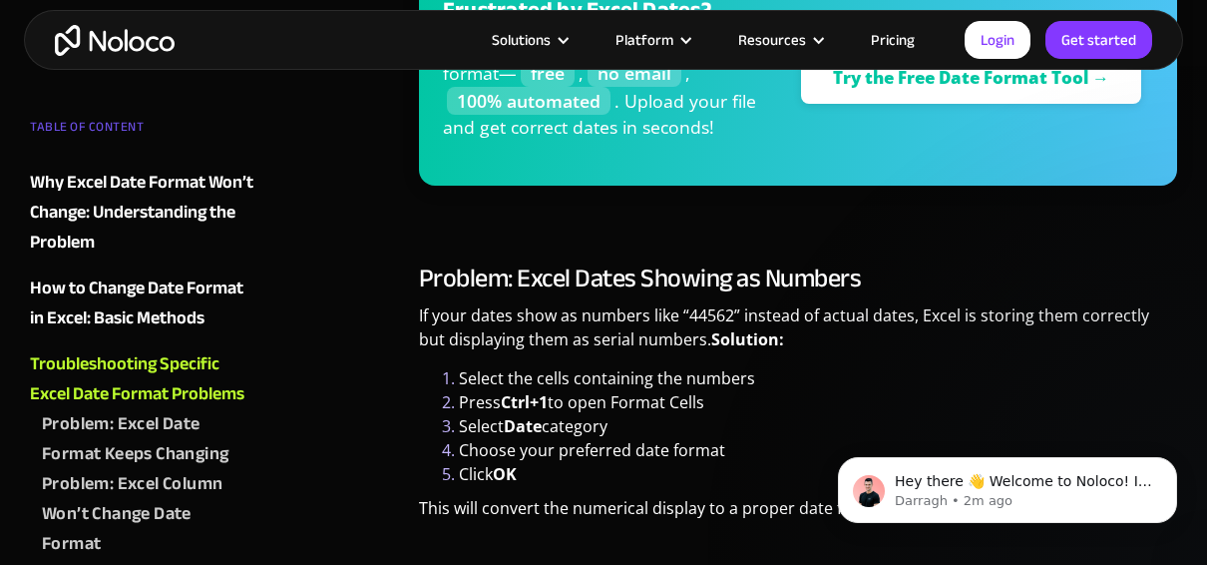
scroll to position [3991, 0]
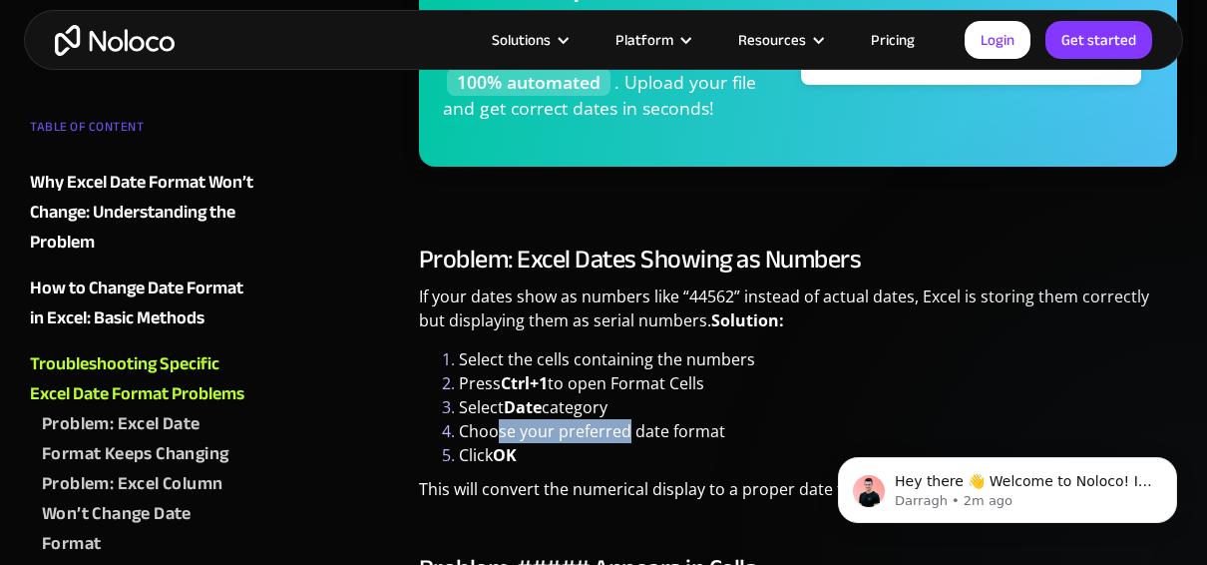
drag, startPoint x: 498, startPoint y: 435, endPoint x: 627, endPoint y: 431, distance: 128.8
click at [627, 431] on li "Choose your preferred date format" at bounding box center [818, 431] width 718 height 24
drag, startPoint x: 627, startPoint y: 431, endPoint x: 560, endPoint y: 455, distance: 71.0
click at [560, 455] on li "Click OK" at bounding box center [818, 455] width 718 height 24
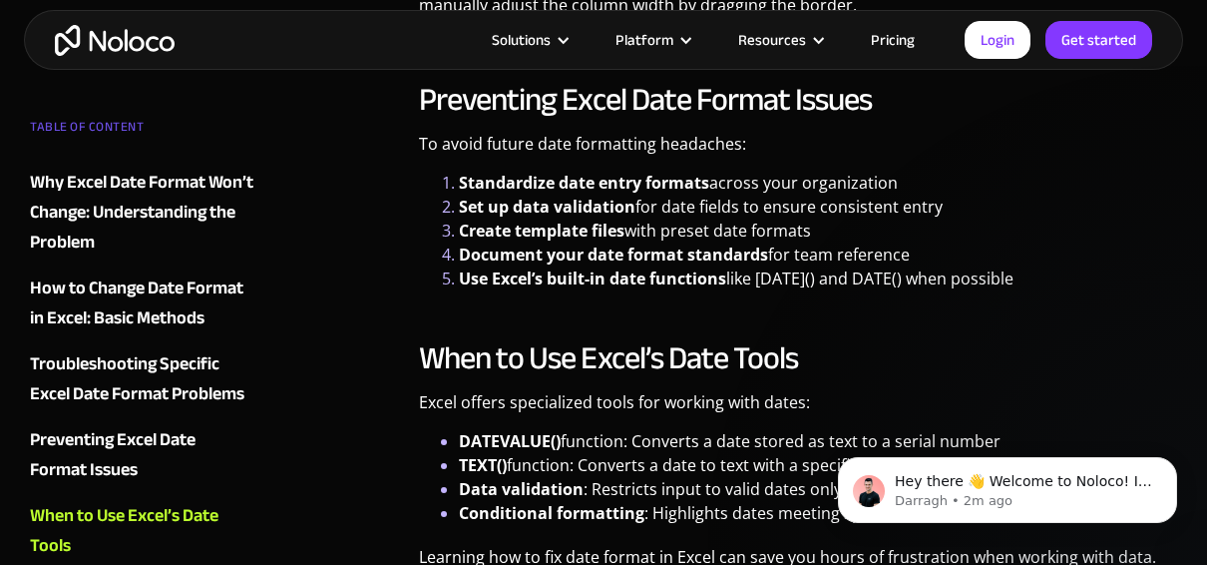
scroll to position [4789, 0]
